Goal: Navigation & Orientation: Find specific page/section

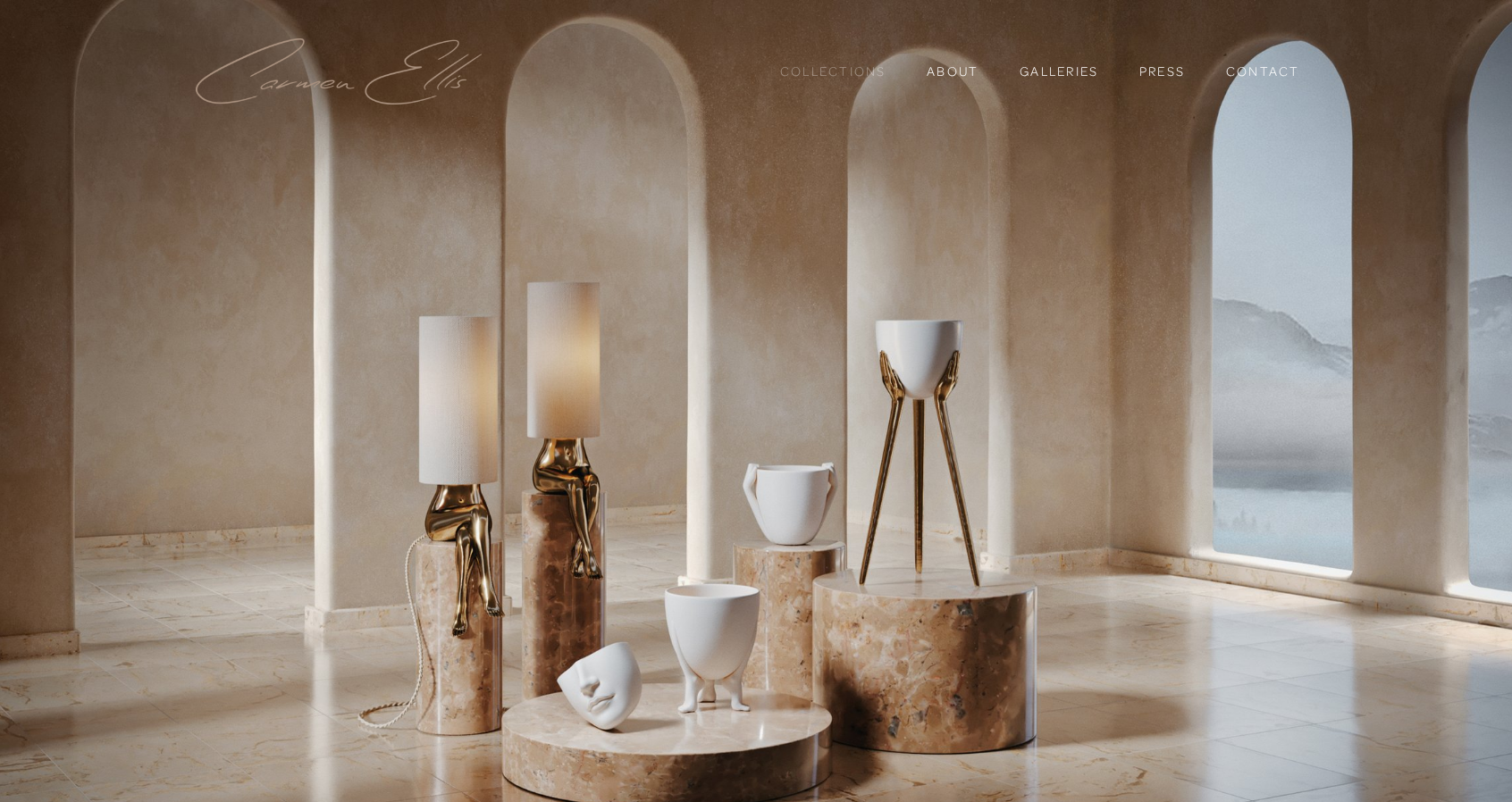
click at [786, 83] on link "Collections" at bounding box center [833, 71] width 106 height 31
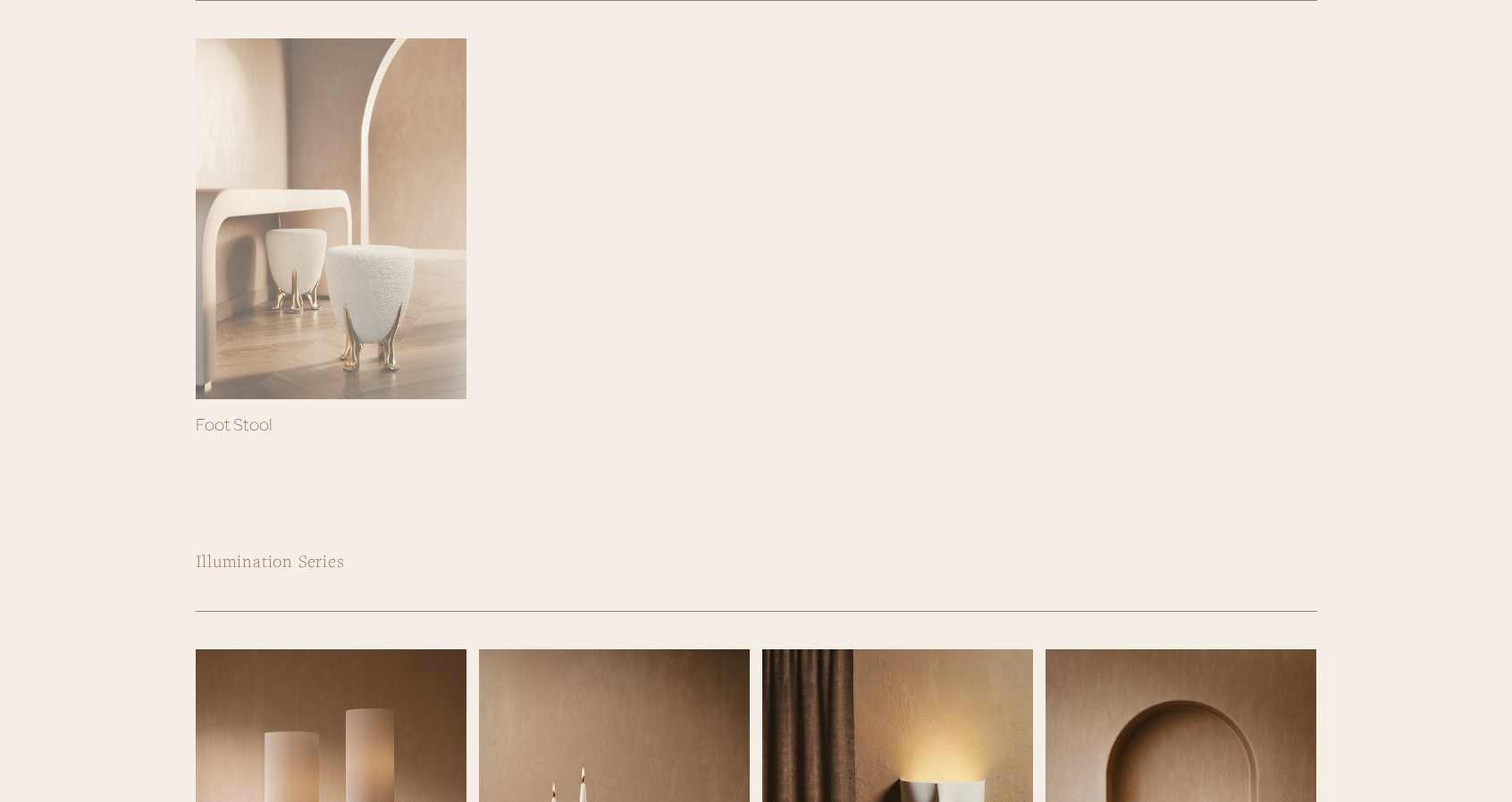
scroll to position [383, 0]
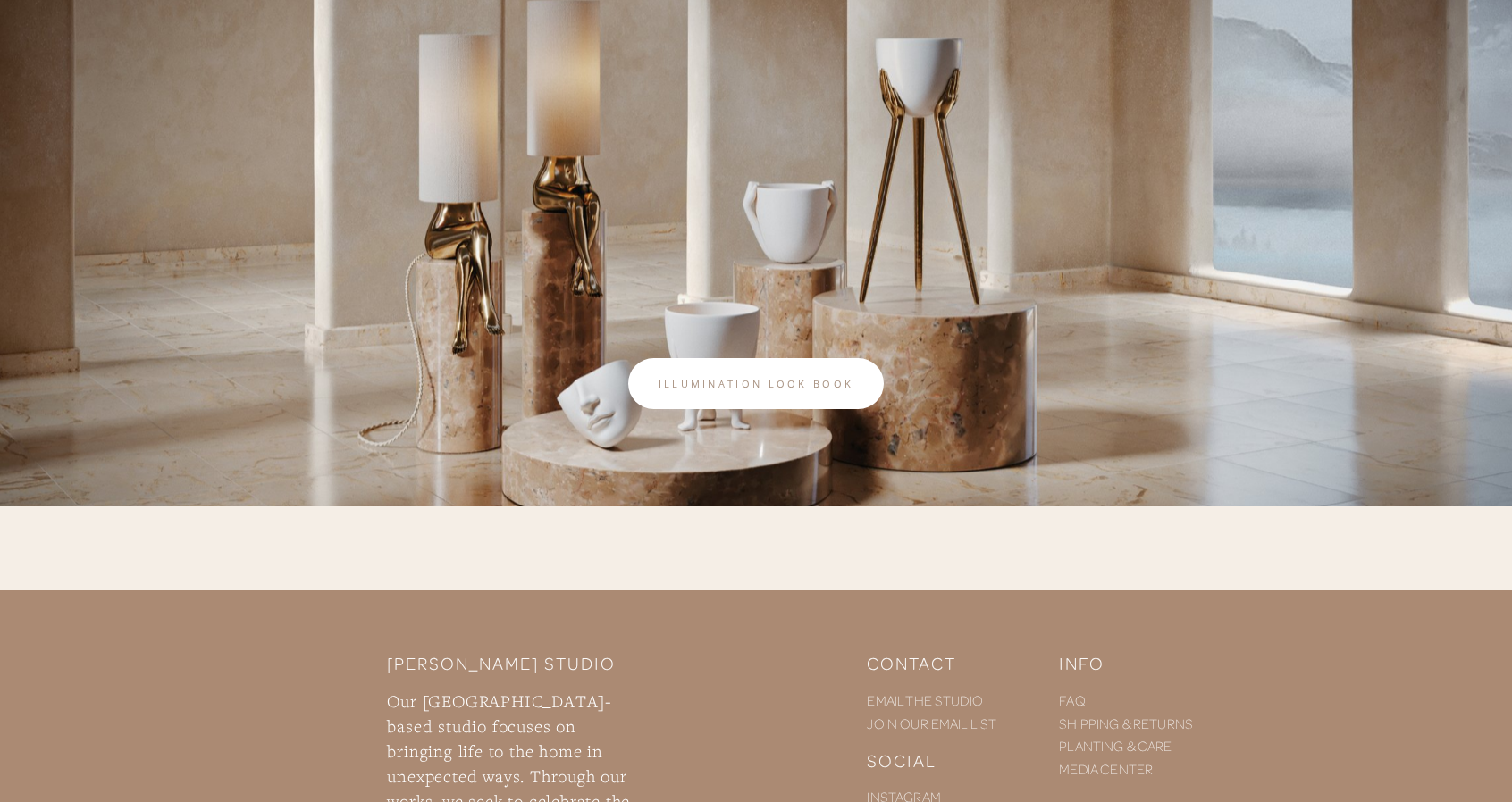
scroll to position [636, 0]
